Goal: Answer question/provide support

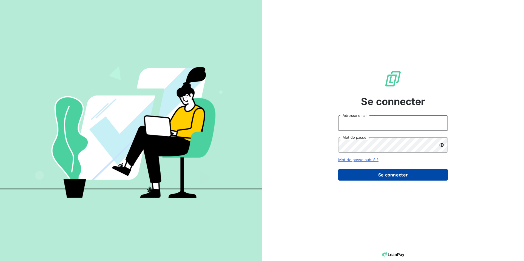
type input "[EMAIL_ADDRESS][DOMAIN_NAME]"
click at [411, 175] on button "Se connecter" at bounding box center [393, 175] width 110 height 12
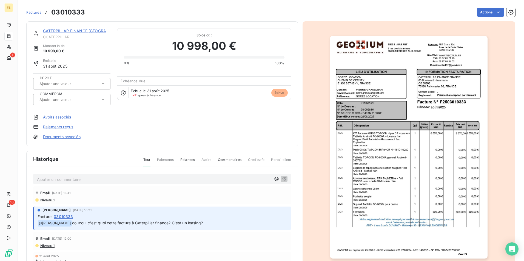
click at [98, 180] on p "Ajouter un commentaire ﻿" at bounding box center [154, 179] width 234 height 7
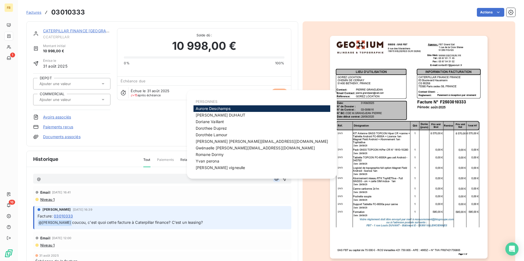
click at [274, 179] on icon "button" at bounding box center [276, 178] width 5 height 5
click at [211, 133] on span "[PERSON_NAME]" at bounding box center [211, 135] width 31 height 5
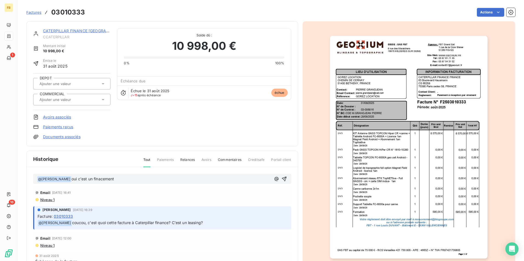
click at [102, 179] on span "oui c'est un finacement" at bounding box center [92, 179] width 42 height 5
click at [281, 178] on icon "button" at bounding box center [283, 178] width 5 height 5
